Goal: Information Seeking & Learning: Find specific fact

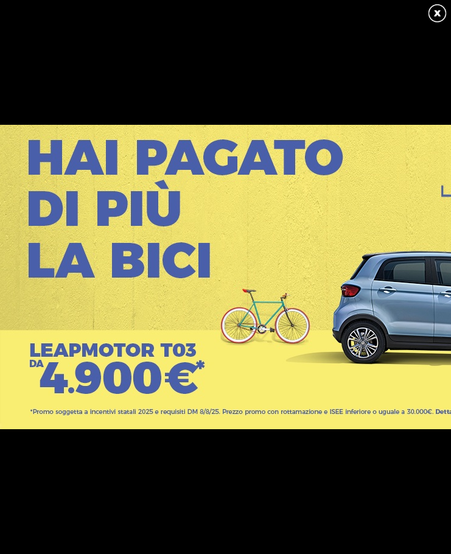
click at [435, 9] on link at bounding box center [437, 13] width 21 height 21
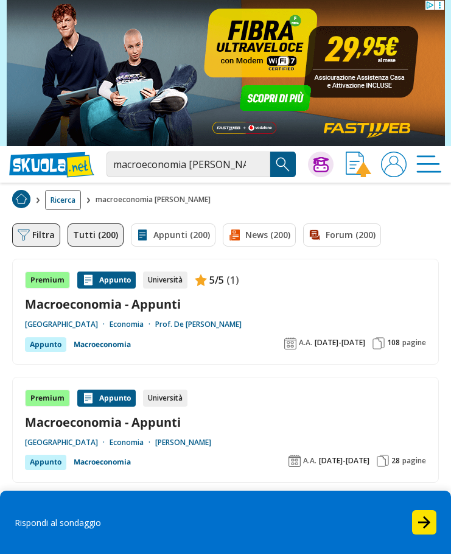
click at [42, 236] on button "Filtra 0" at bounding box center [36, 235] width 48 height 23
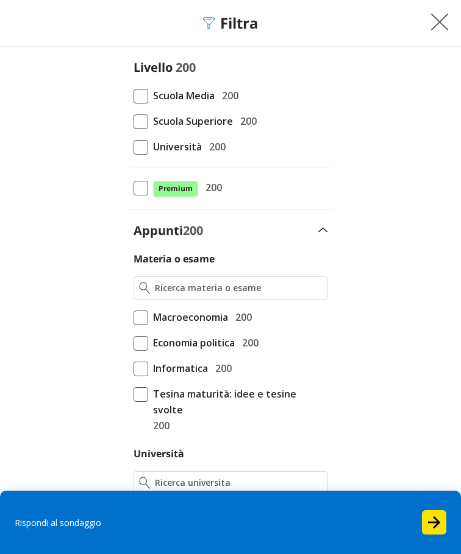
click at [133, 144] on span at bounding box center [140, 147] width 15 height 15
click at [133, 147] on input "Università 200" at bounding box center [133, 147] width 0 height 0
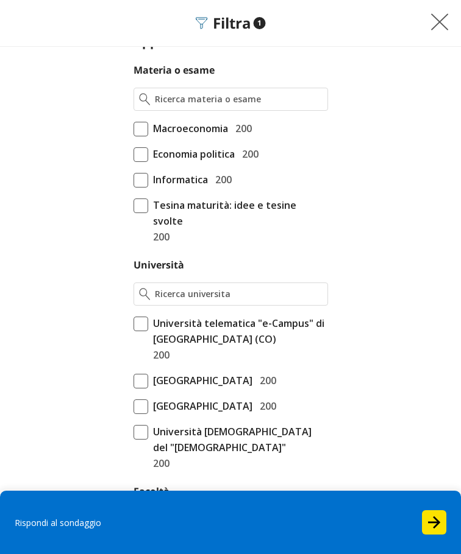
scroll to position [190, 0]
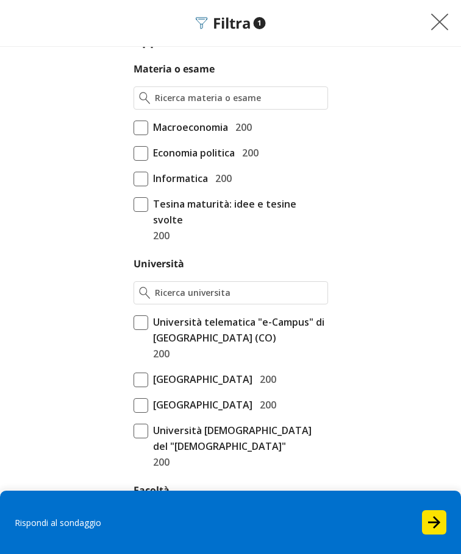
click at [148, 128] on span "Macroeconomia" at bounding box center [188, 127] width 80 height 16
click at [133, 317] on input "Macroeconomia 200" at bounding box center [133, 317] width 0 height 0
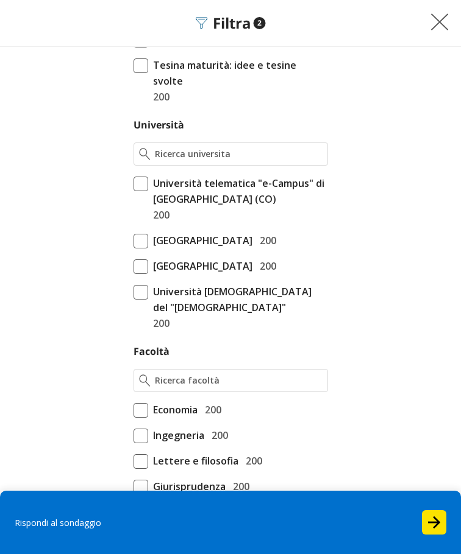
scroll to position [332, 0]
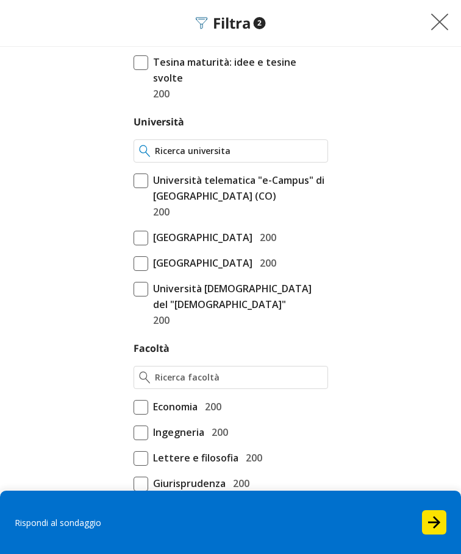
click at [181, 145] on input "Università" at bounding box center [238, 151] width 167 height 12
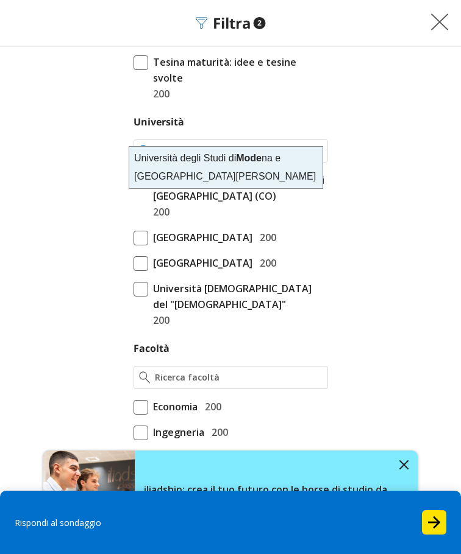
click at [199, 165] on div "Università degli Studi di Mode na e Reggio Emilia" at bounding box center [225, 167] width 193 height 41
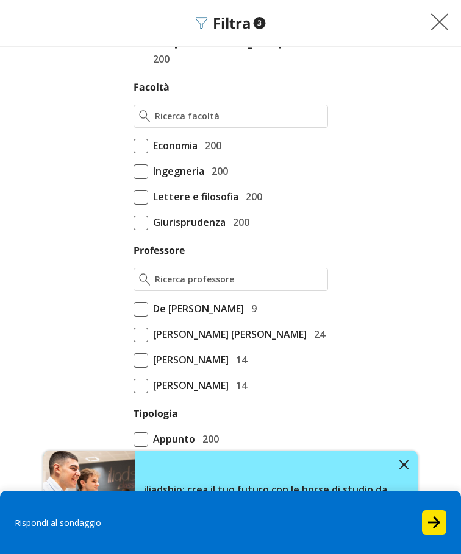
scroll to position [596, 0]
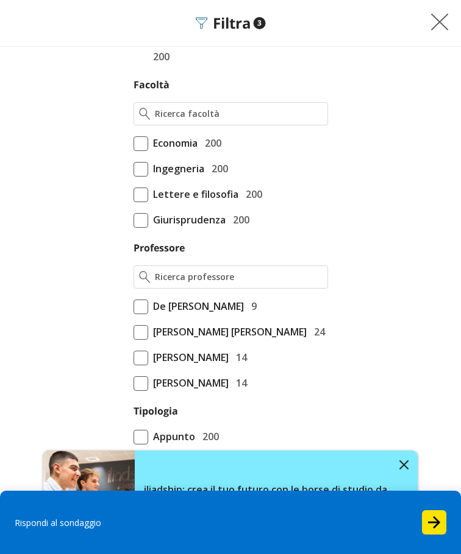
type input "Università degli Studi di Modena e Reggio Emilia"
click at [134, 151] on span at bounding box center [140, 143] width 15 height 15
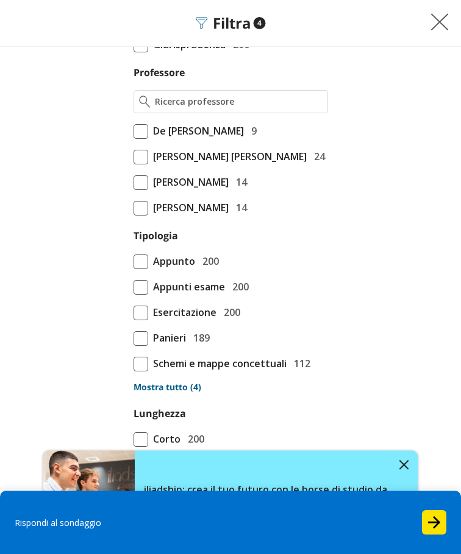
scroll to position [772, 0]
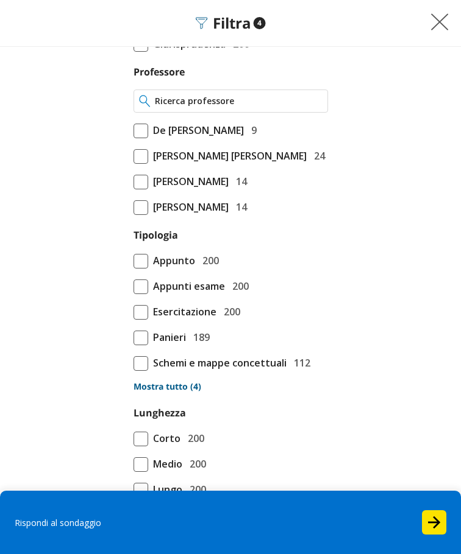
click at [209, 113] on div at bounding box center [230, 101] width 194 height 23
click at [200, 107] on input "Professore" at bounding box center [238, 101] width 167 height 12
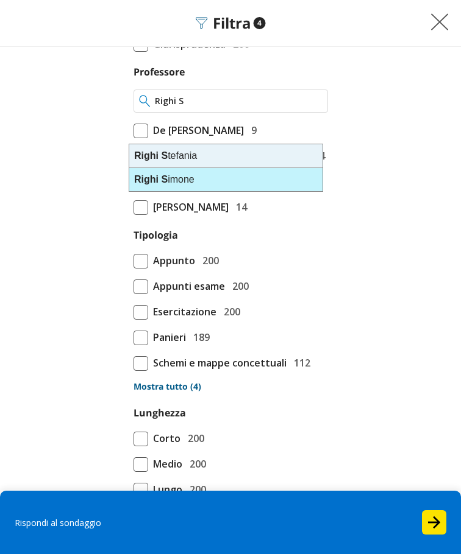
click at [197, 173] on div "Righi S imone" at bounding box center [225, 179] width 193 height 23
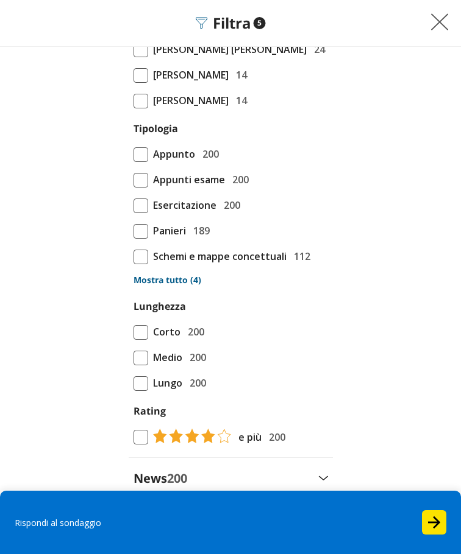
scroll to position [879, 0]
type input "Righi Simone"
click at [134, 161] on span at bounding box center [140, 154] width 15 height 15
click at [143, 213] on span at bounding box center [140, 205] width 15 height 15
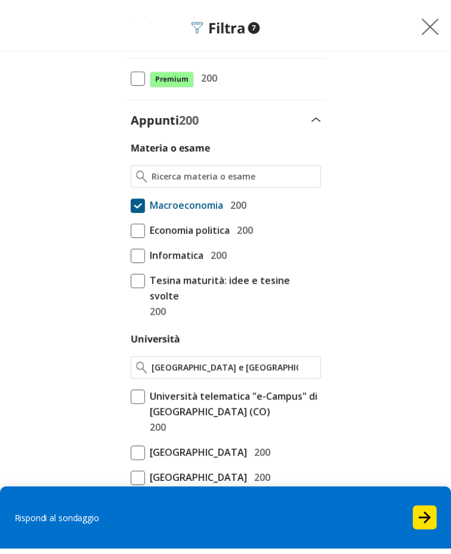
scroll to position [0, 0]
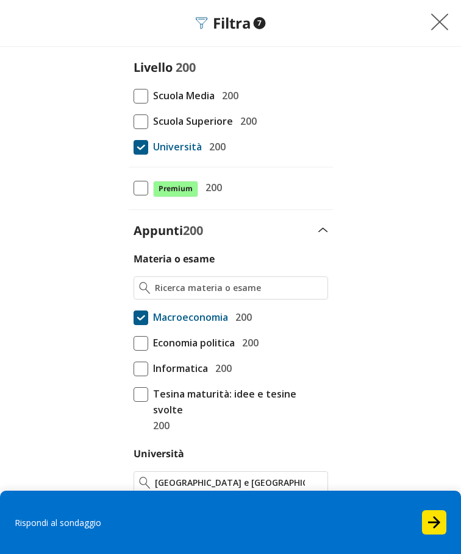
click at [253, 23] on span "7" at bounding box center [259, 23] width 12 height 12
click at [427, 18] on button at bounding box center [444, 23] width 34 height 22
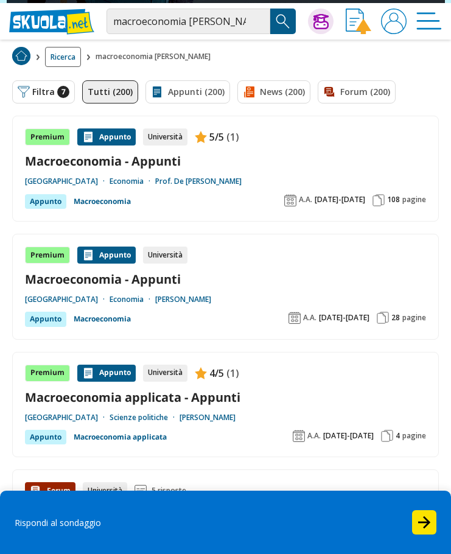
scroll to position [146, 0]
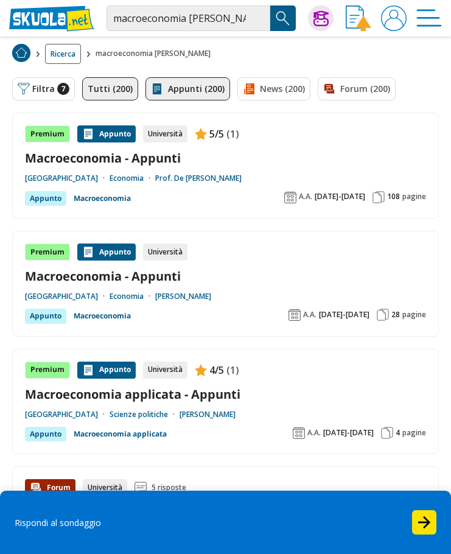
click at [179, 88] on link "Appunti (200)" at bounding box center [188, 88] width 85 height 23
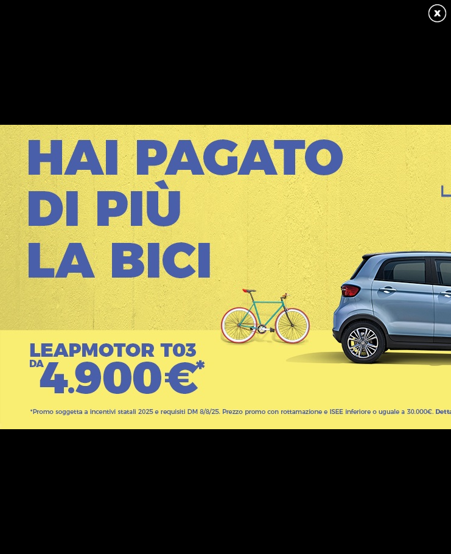
click at [438, 13] on link at bounding box center [437, 13] width 21 height 21
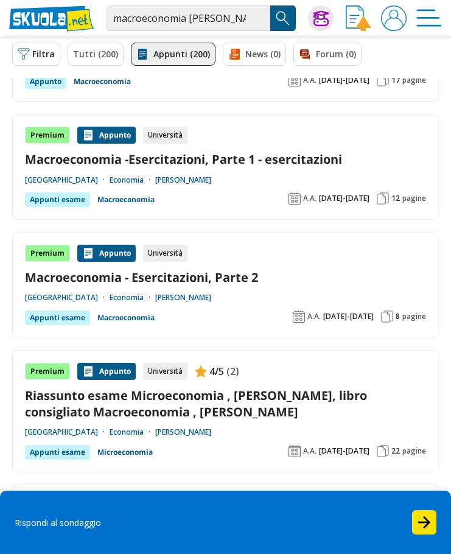
scroll to position [685, 0]
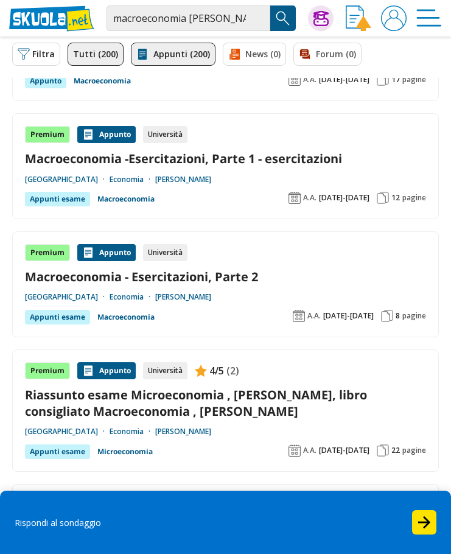
click at [97, 53] on link "Tutti (200)" at bounding box center [96, 54] width 56 height 23
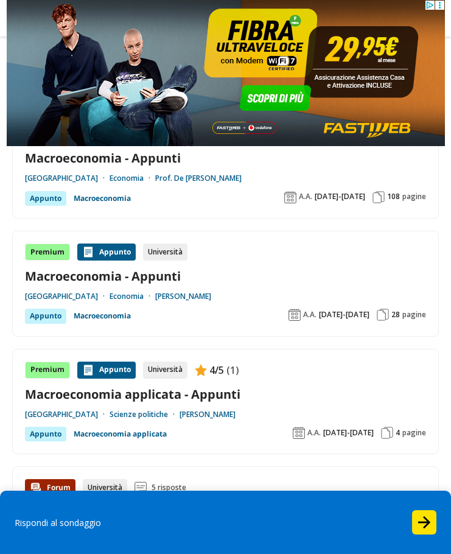
click at [285, 232] on div "Premium [GEOGRAPHIC_DATA] Università Macroeconomia - Appunti [GEOGRAPHIC_DATA] …" at bounding box center [225, 284] width 427 height 106
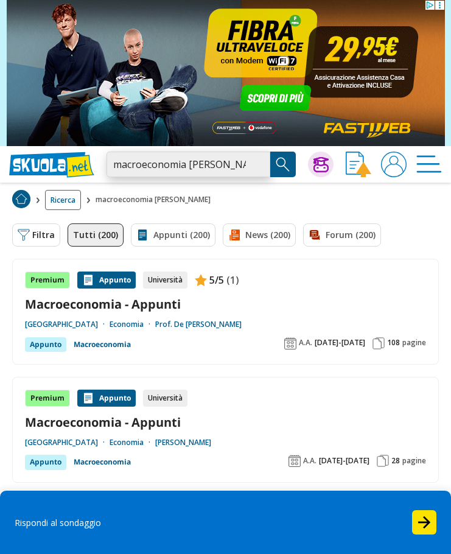
click at [255, 165] on input "macroeconomia [PERSON_NAME]" at bounding box center [189, 165] width 164 height 26
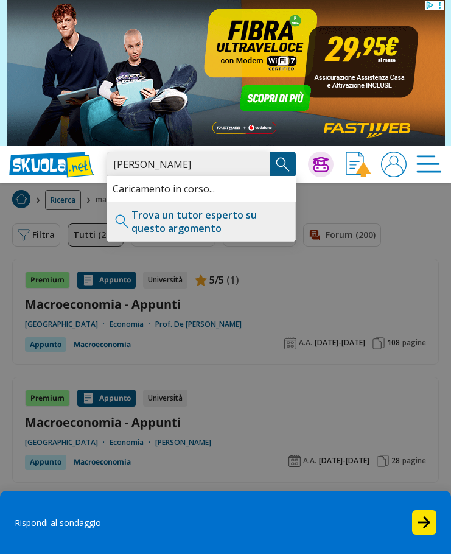
type input "[PERSON_NAME]"
click at [276, 166] on img "Search Button" at bounding box center [283, 164] width 18 height 18
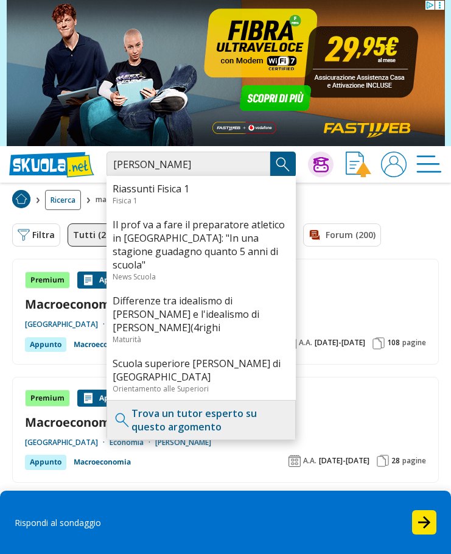
click at [277, 165] on img "Search Button" at bounding box center [283, 164] width 18 height 18
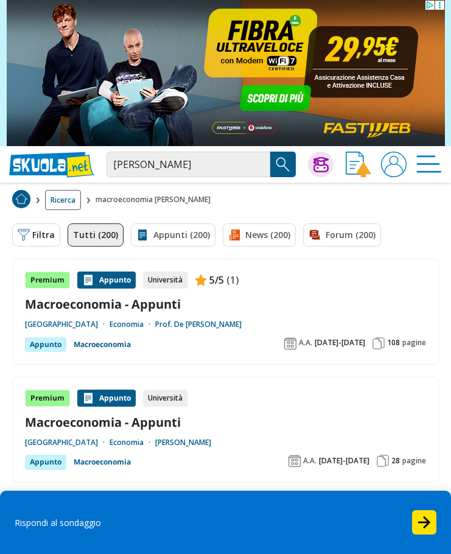
click at [277, 165] on img "Search Button" at bounding box center [283, 164] width 18 height 18
